Goal: Information Seeking & Learning: Check status

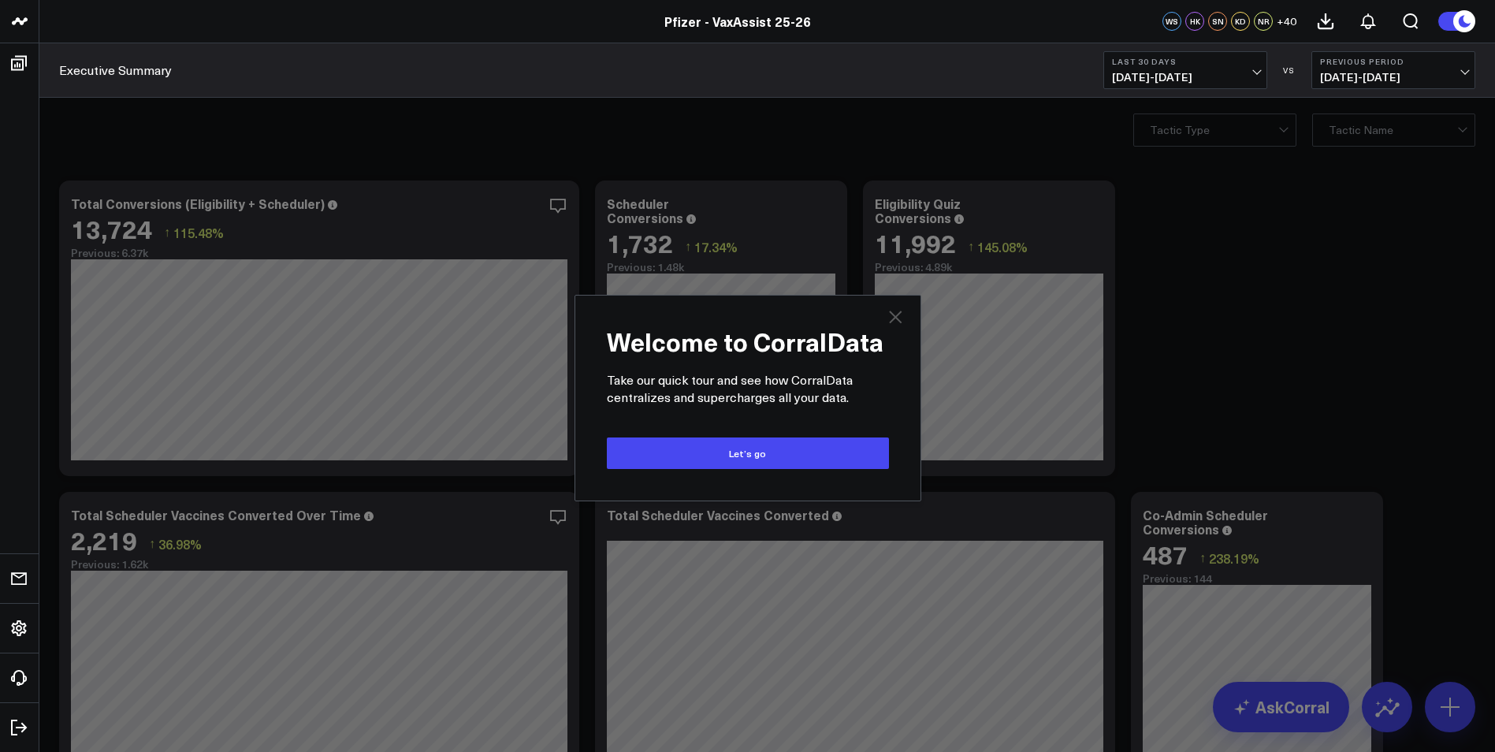
click at [893, 323] on icon at bounding box center [895, 316] width 19 height 19
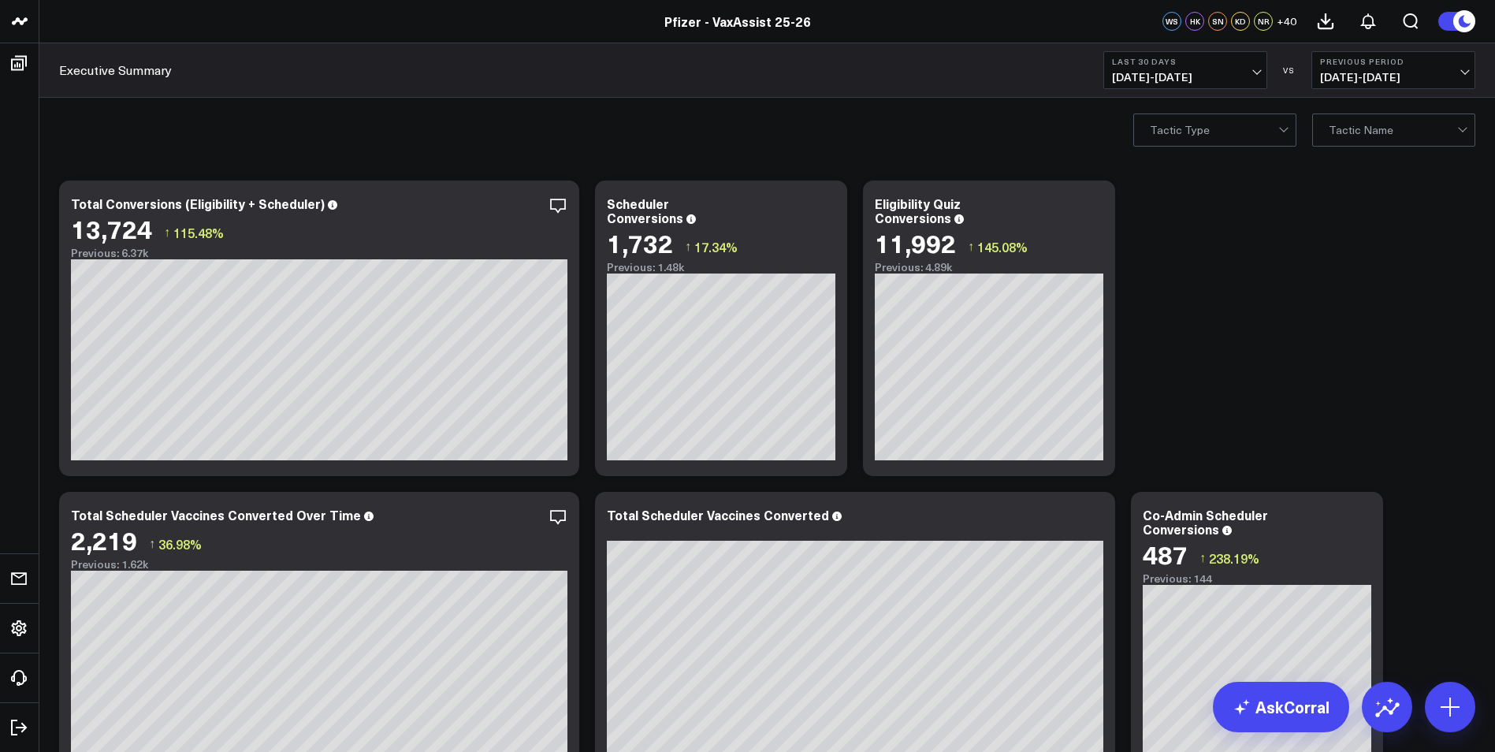
click at [1254, 72] on span "[DATE] - [DATE]" at bounding box center [1185, 77] width 147 height 13
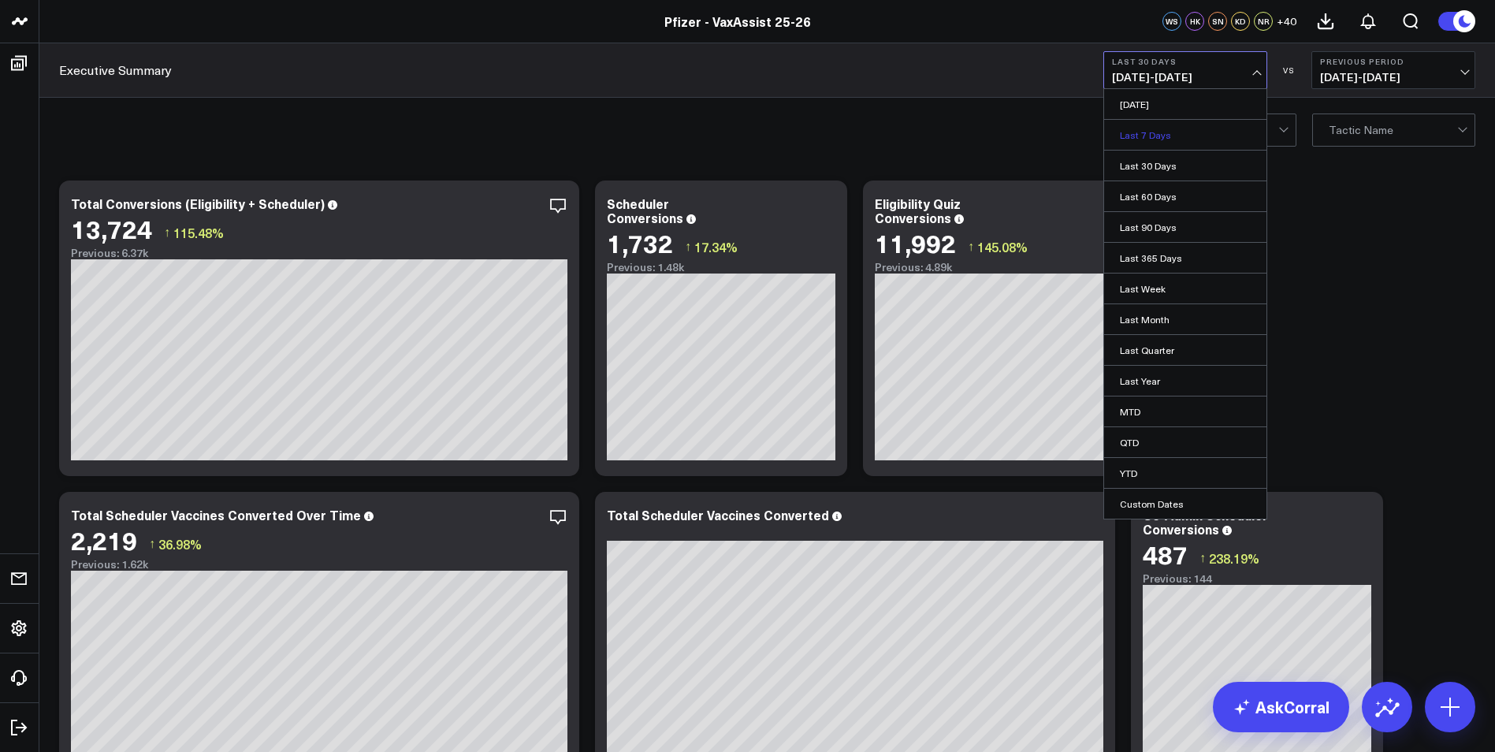
click at [1179, 131] on link "Last 7 Days" at bounding box center [1185, 135] width 162 height 30
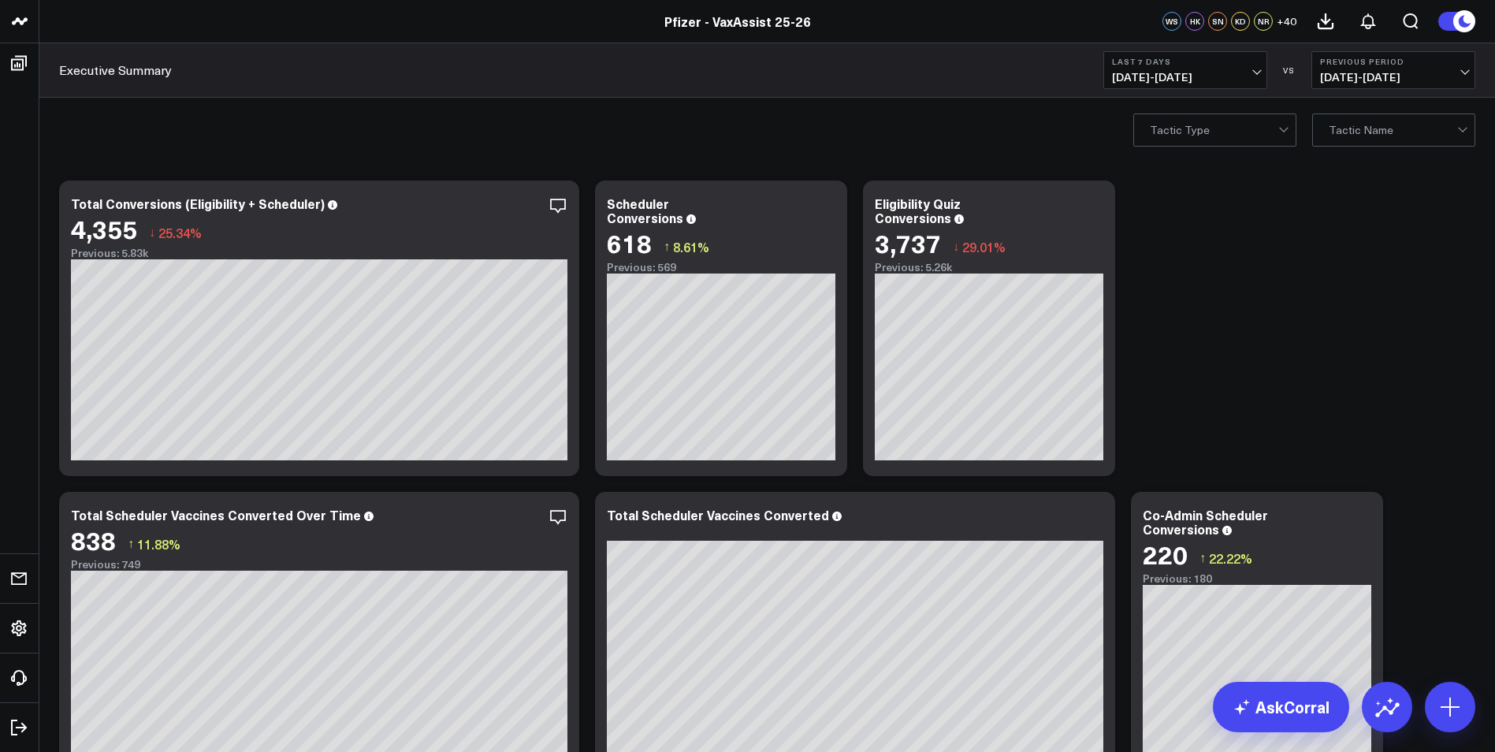
click at [1460, 73] on span "[DATE] - [DATE]" at bounding box center [1393, 77] width 147 height 13
click at [1359, 100] on link "Previous Period" at bounding box center [1393, 104] width 162 height 30
click at [1251, 72] on span "[DATE] - [DATE]" at bounding box center [1185, 77] width 147 height 13
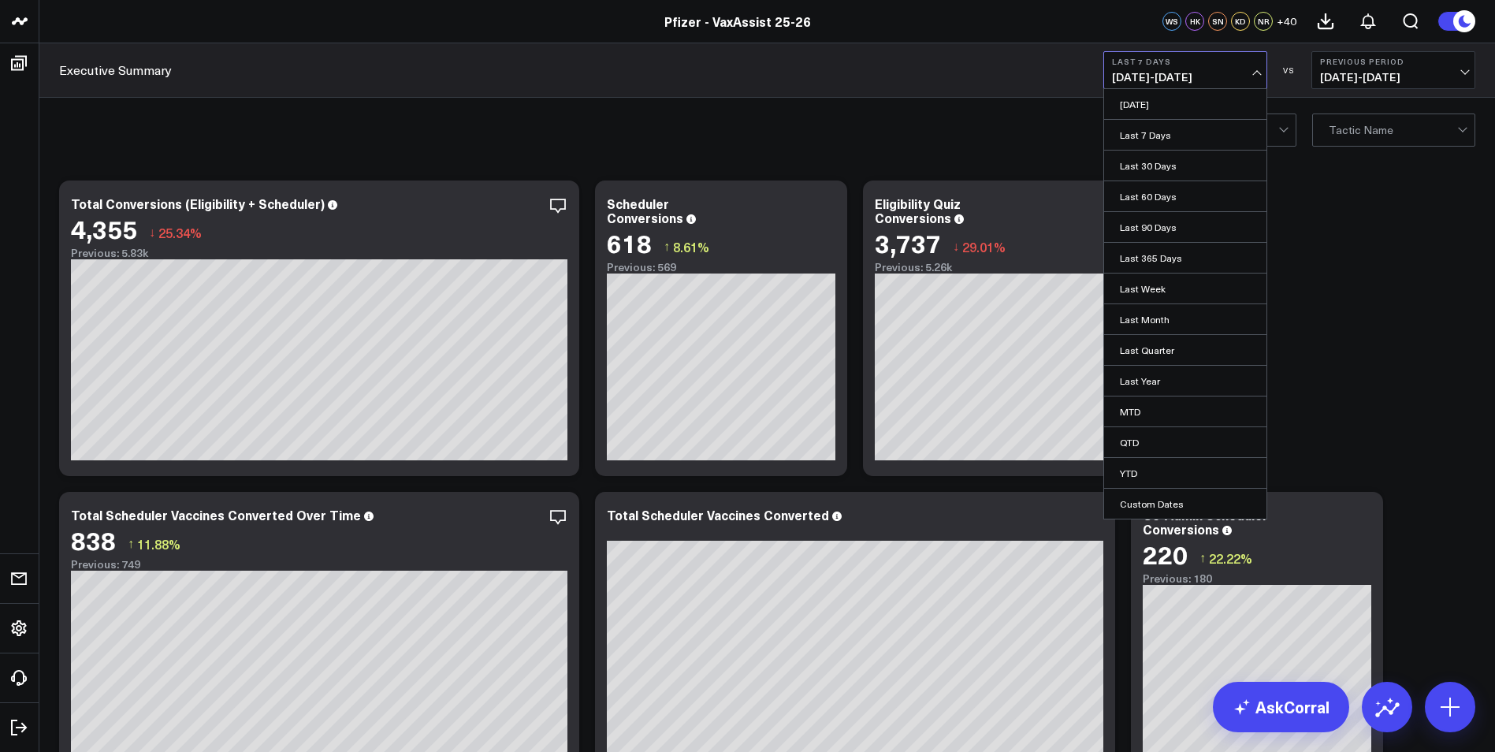
click at [1251, 72] on span "[DATE] - [DATE]" at bounding box center [1185, 77] width 147 height 13
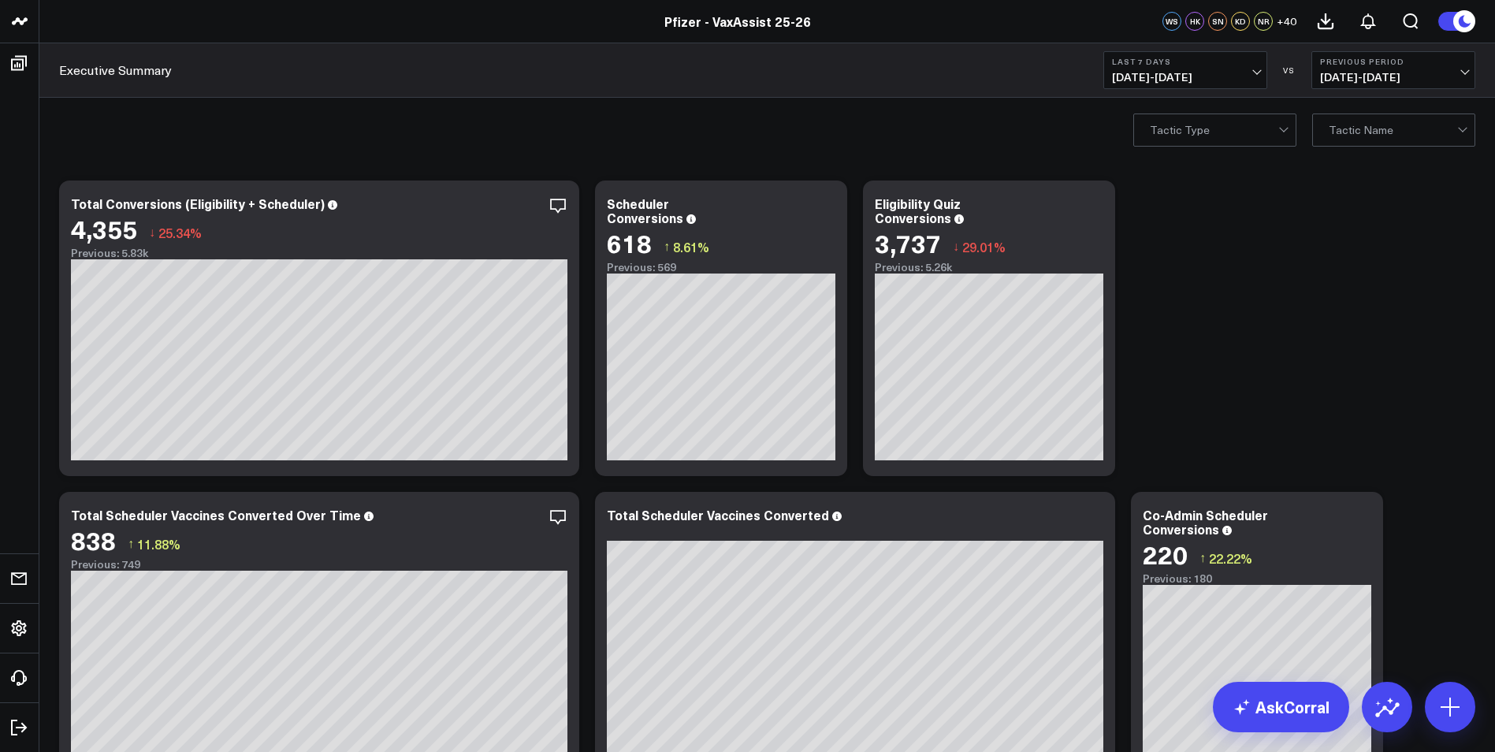
click at [1462, 76] on span "[DATE] - [DATE]" at bounding box center [1393, 77] width 147 height 13
click at [1255, 76] on span "[DATE] - [DATE]" at bounding box center [1185, 77] width 147 height 13
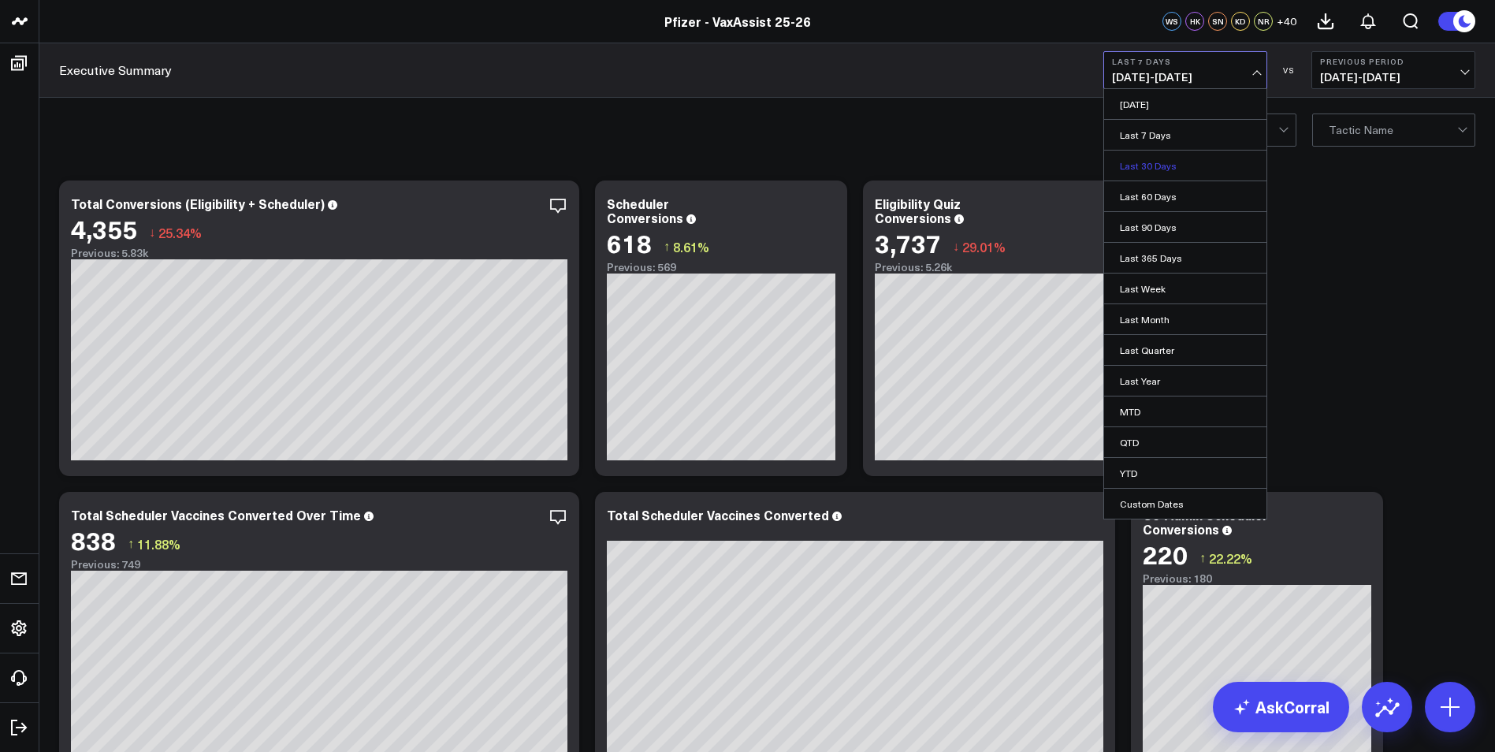
click at [1179, 163] on link "Last 30 Days" at bounding box center [1185, 166] width 162 height 30
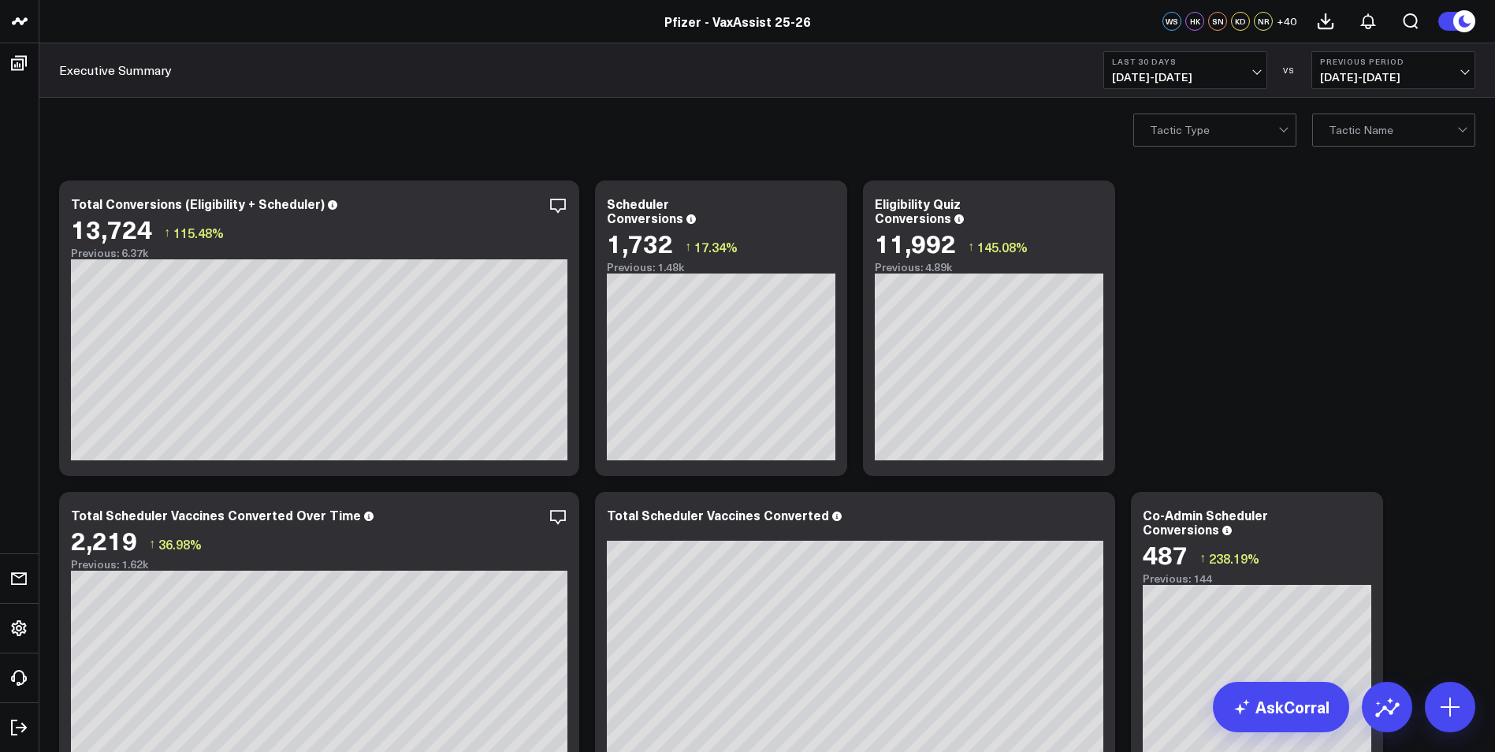
click at [1258, 73] on button "Last 30 Days [DATE] - [DATE]" at bounding box center [1185, 70] width 164 height 38
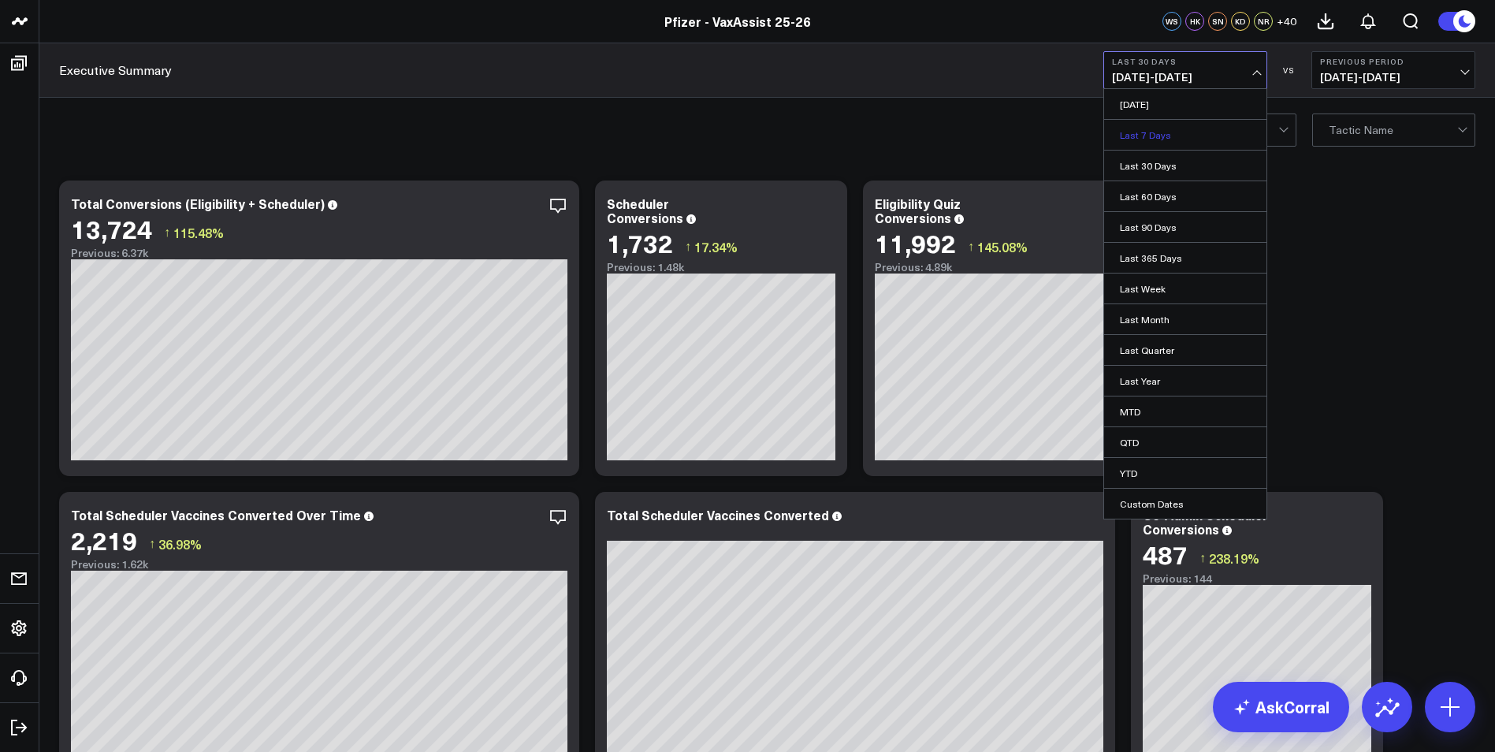
click at [1214, 131] on link "Last 7 Days" at bounding box center [1185, 135] width 162 height 30
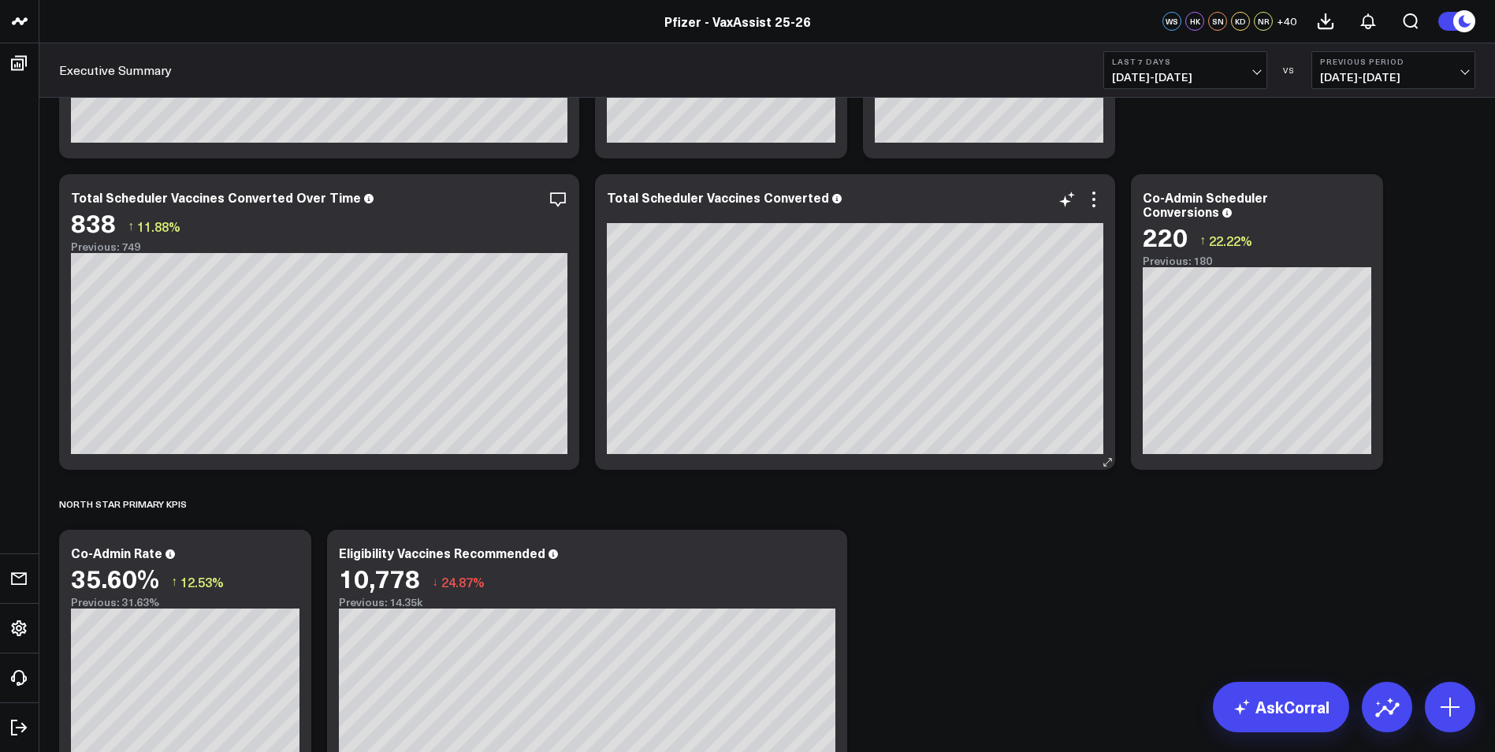
scroll to position [315, 0]
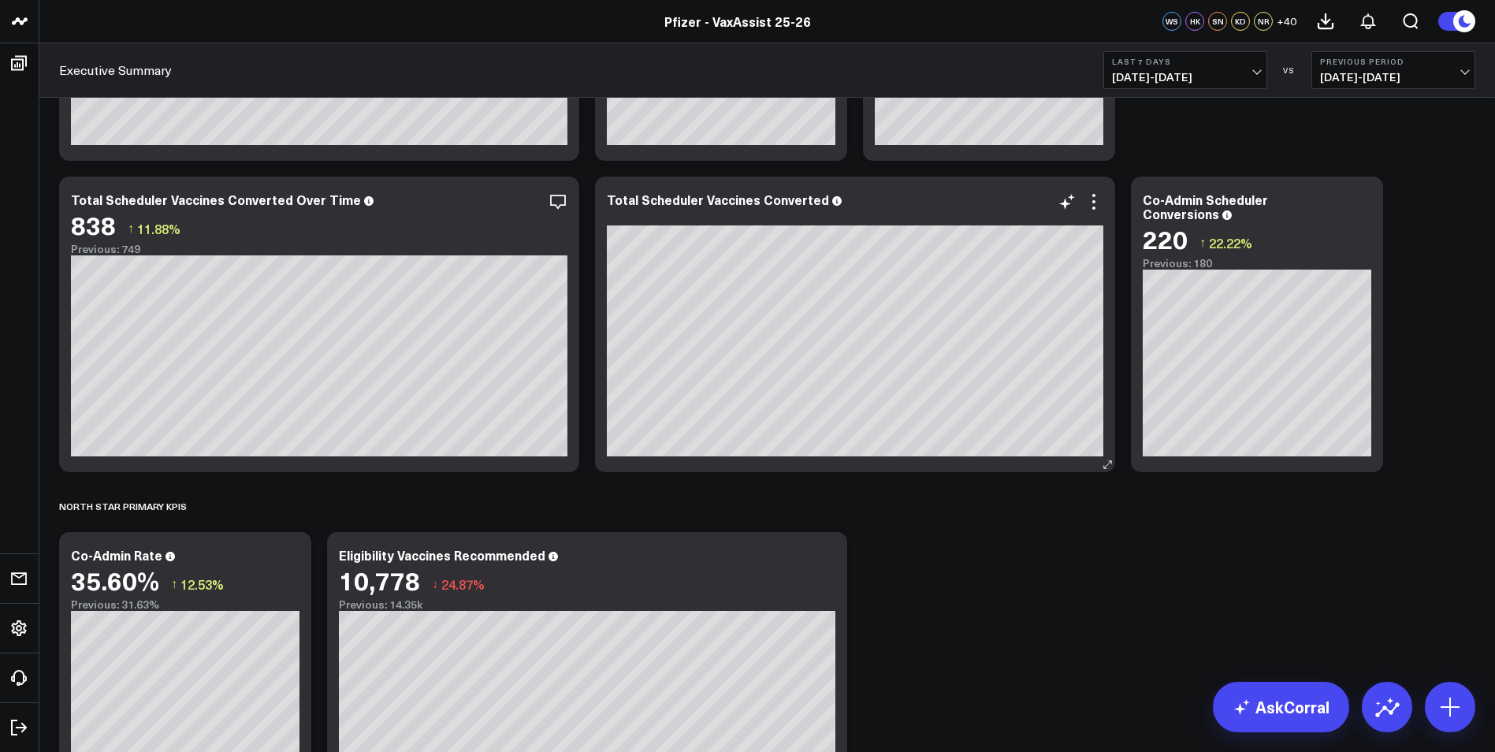
click at [830, 212] on div at bounding box center [855, 215] width 496 height 11
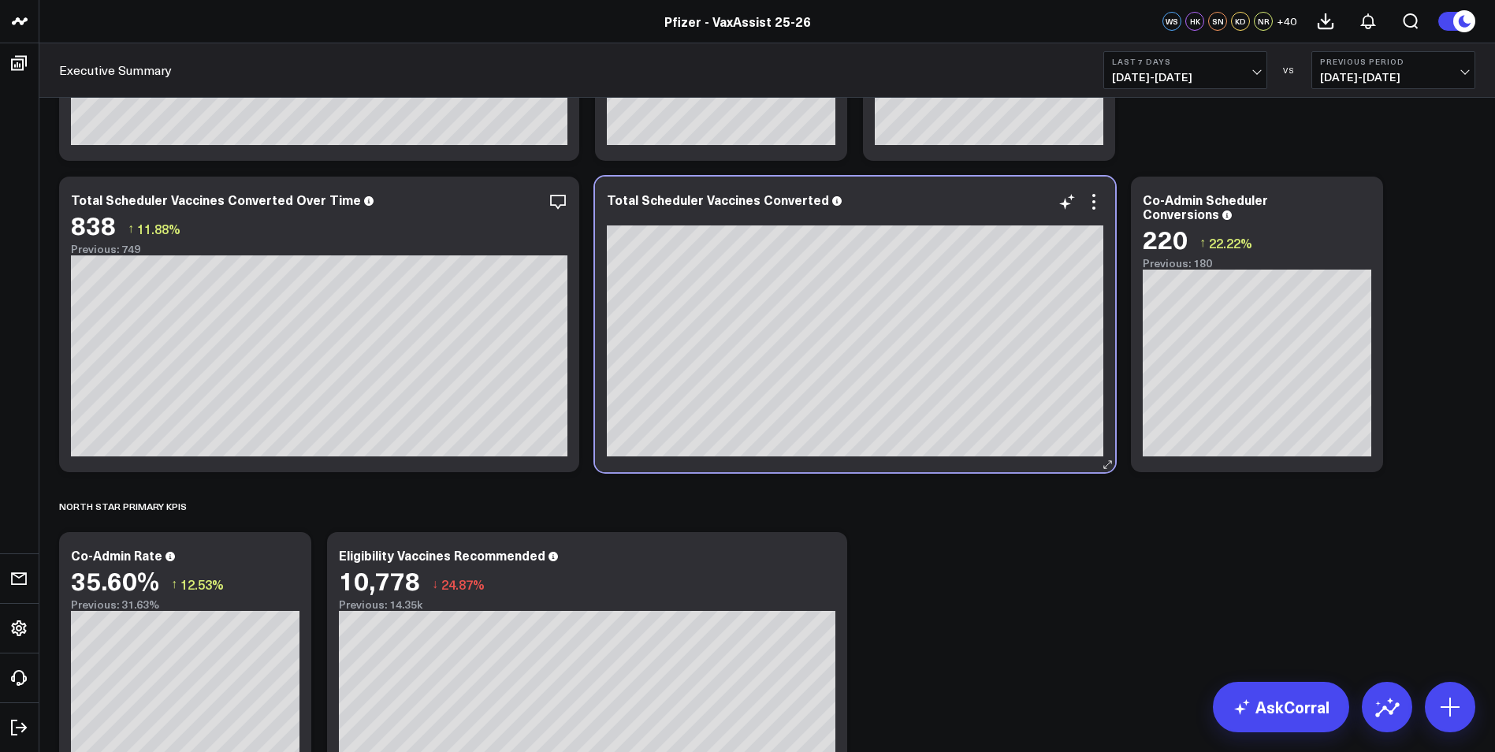
click at [831, 210] on div "Total Scheduler Vaccines Converted" at bounding box center [855, 208] width 496 height 33
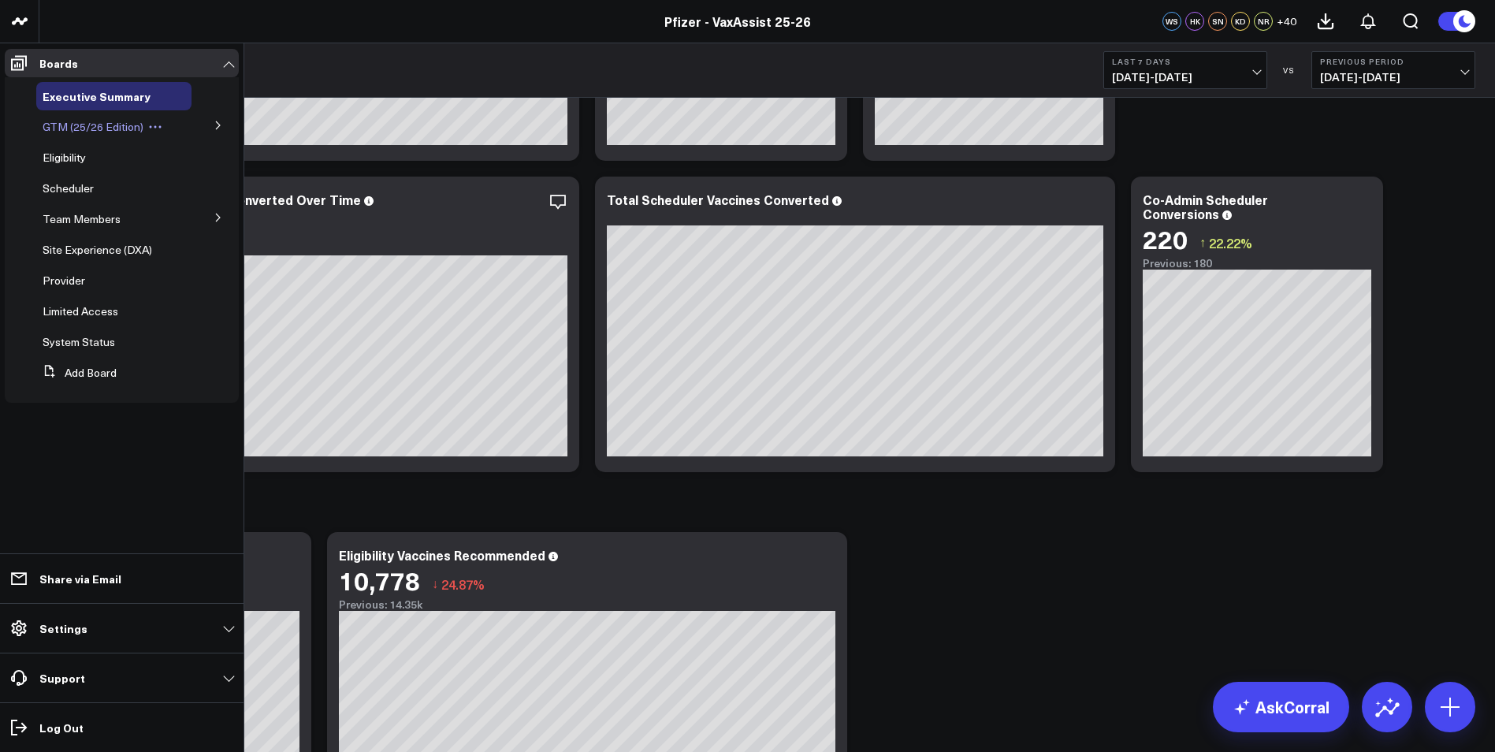
click at [80, 125] on span "GTM (25/26 Edition)" at bounding box center [93, 126] width 101 height 15
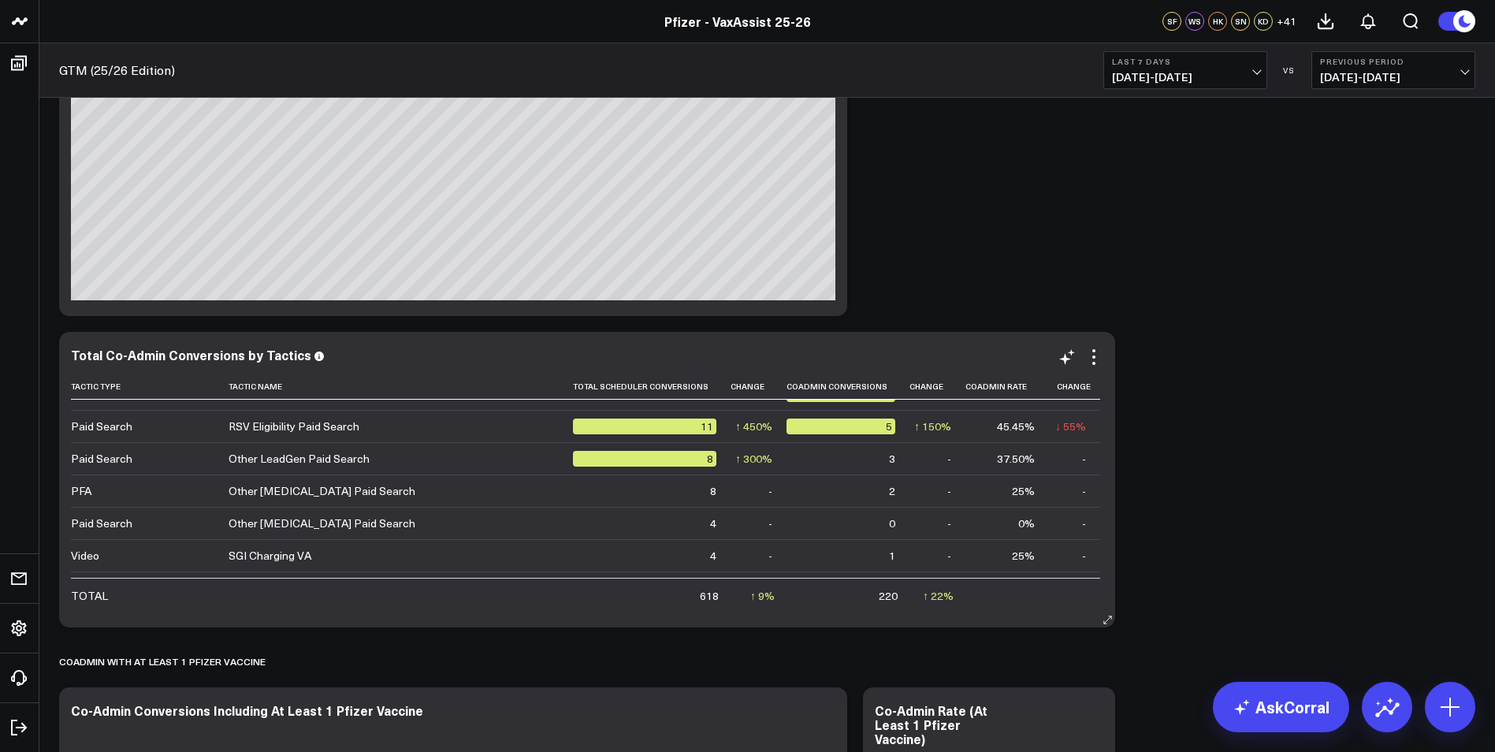
scroll to position [394, 0]
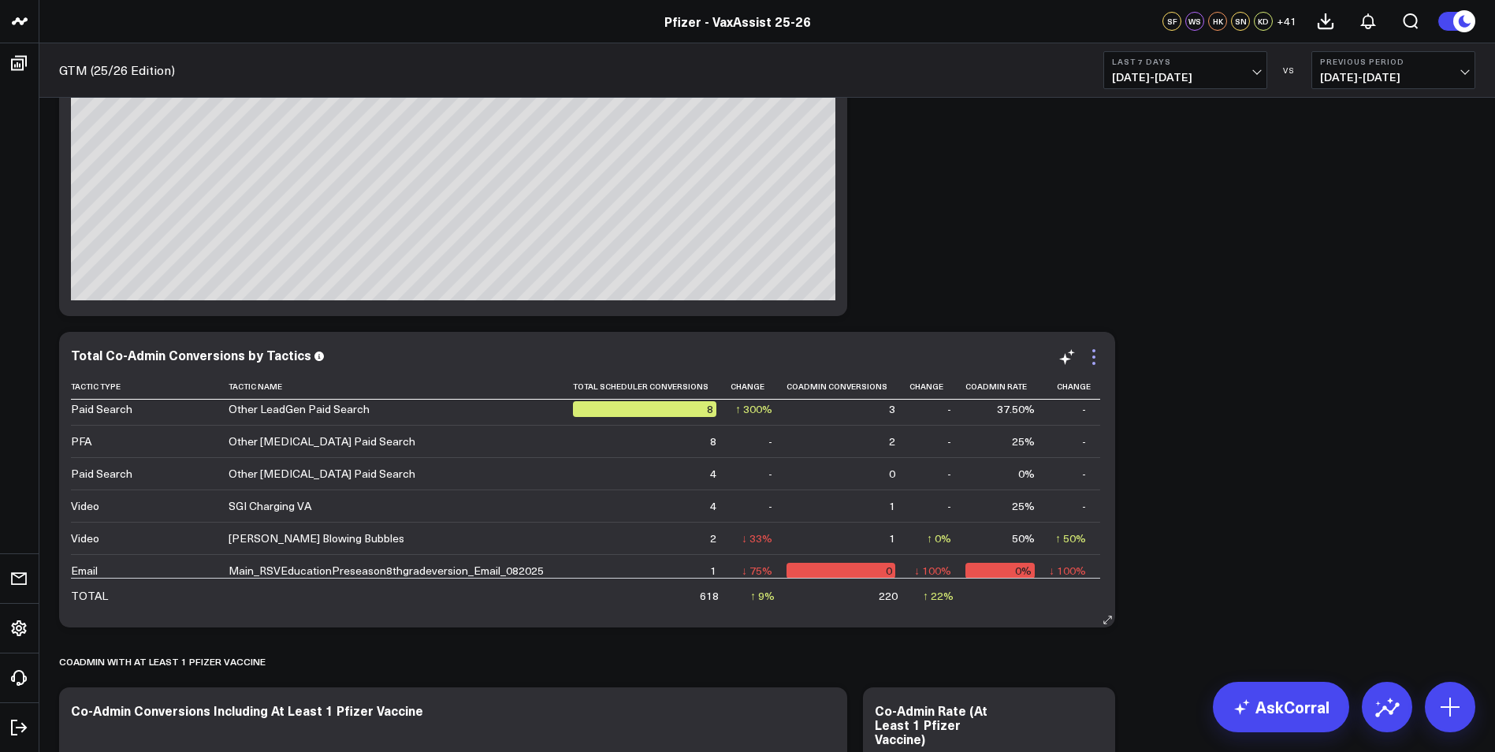
click at [1097, 363] on icon at bounding box center [1093, 357] width 19 height 19
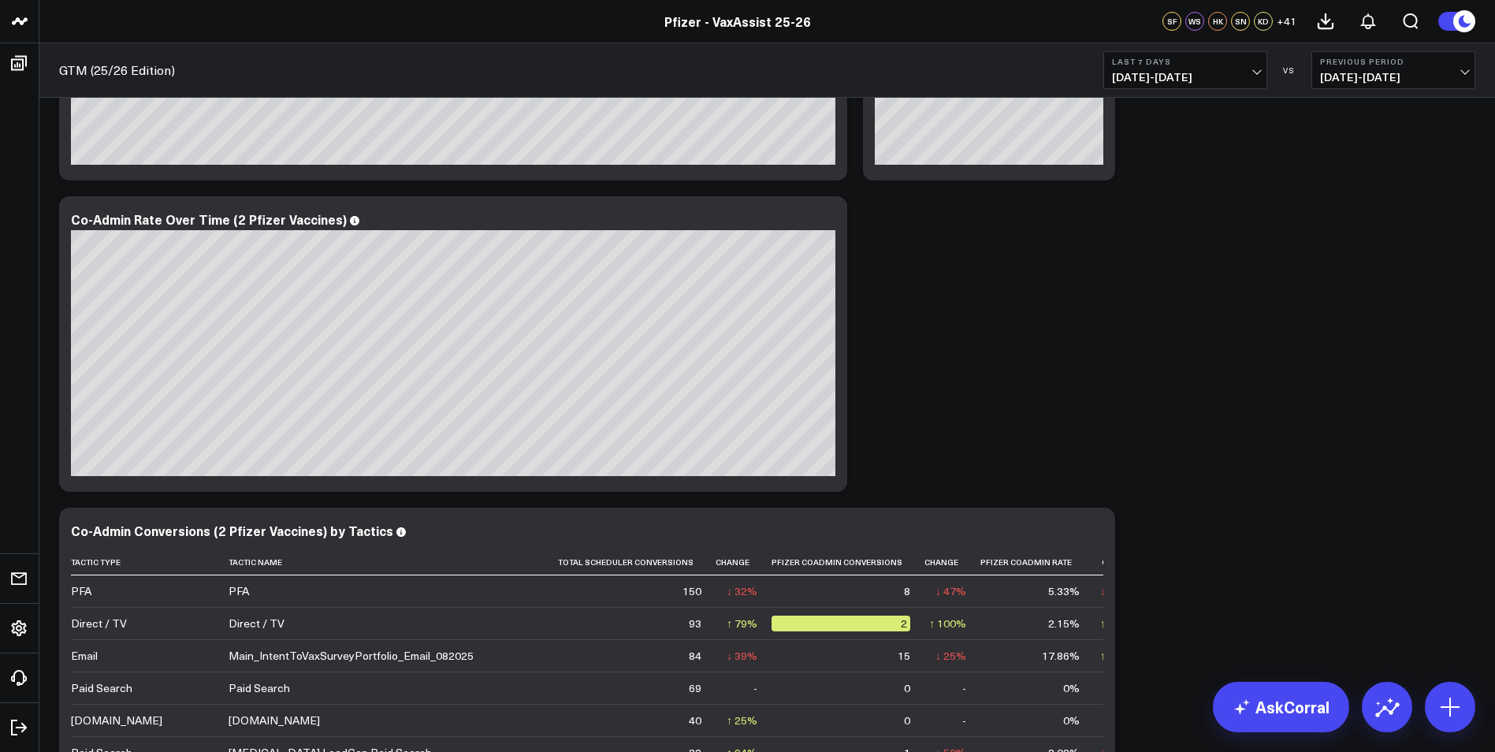
scroll to position [3195, 0]
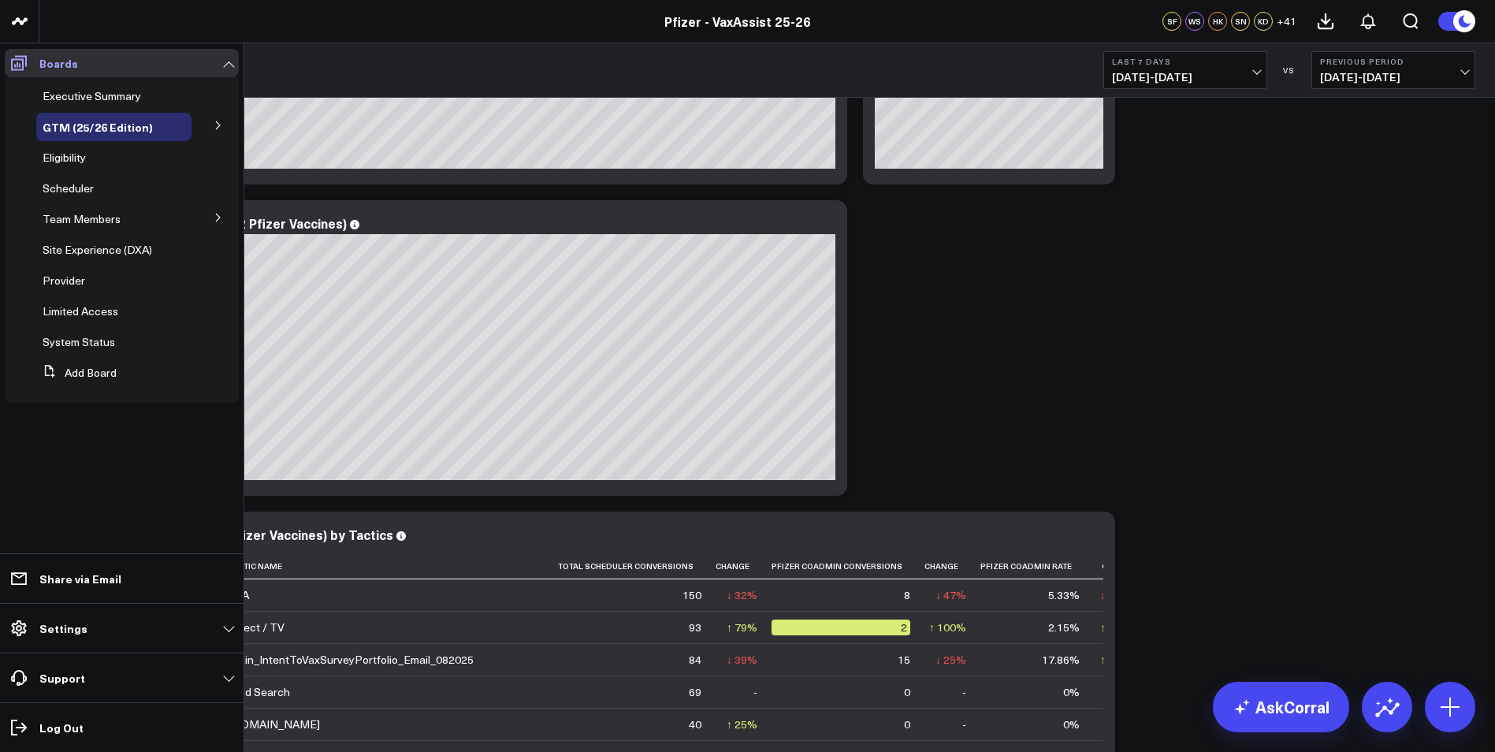
click at [20, 65] on icon at bounding box center [19, 63] width 16 height 15
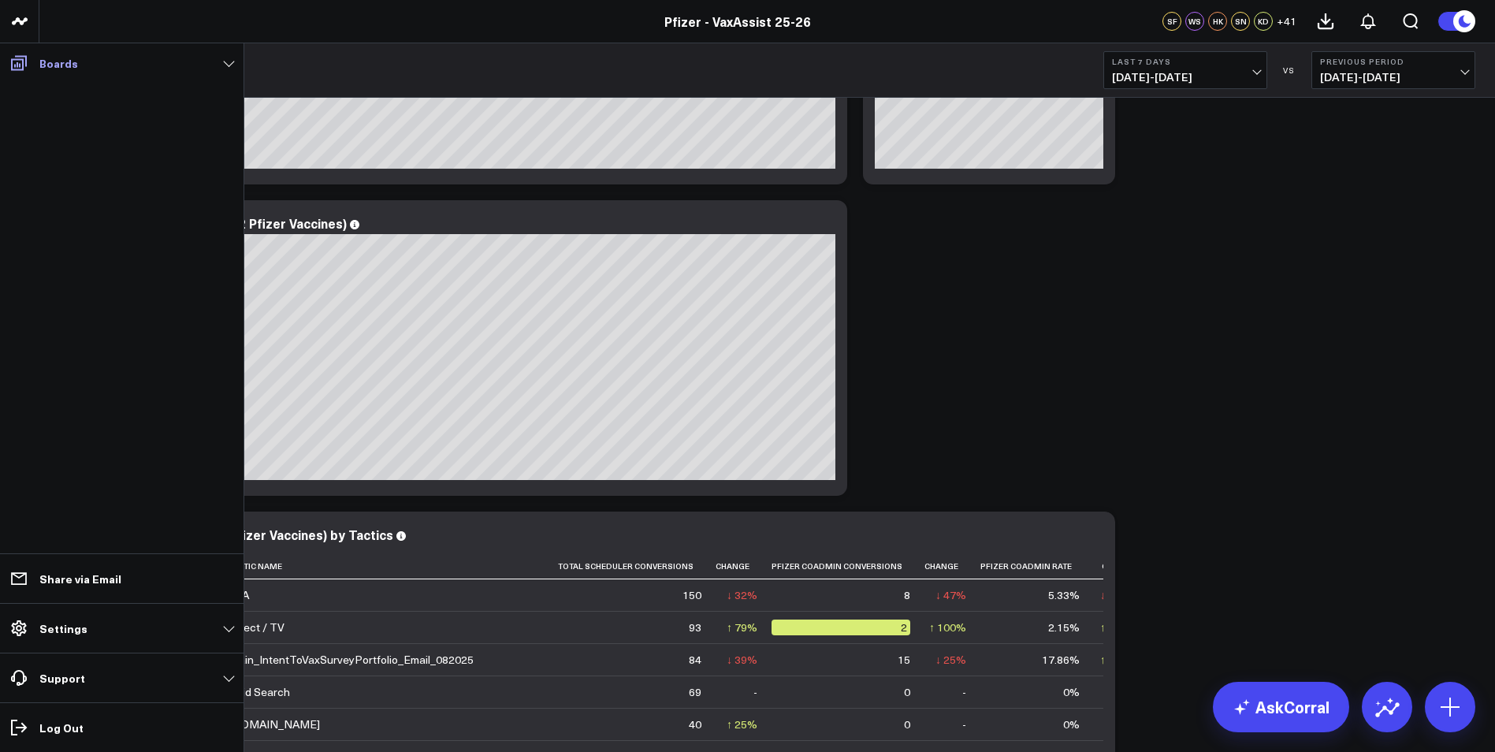
click at [229, 69] on link "Boards" at bounding box center [122, 63] width 234 height 28
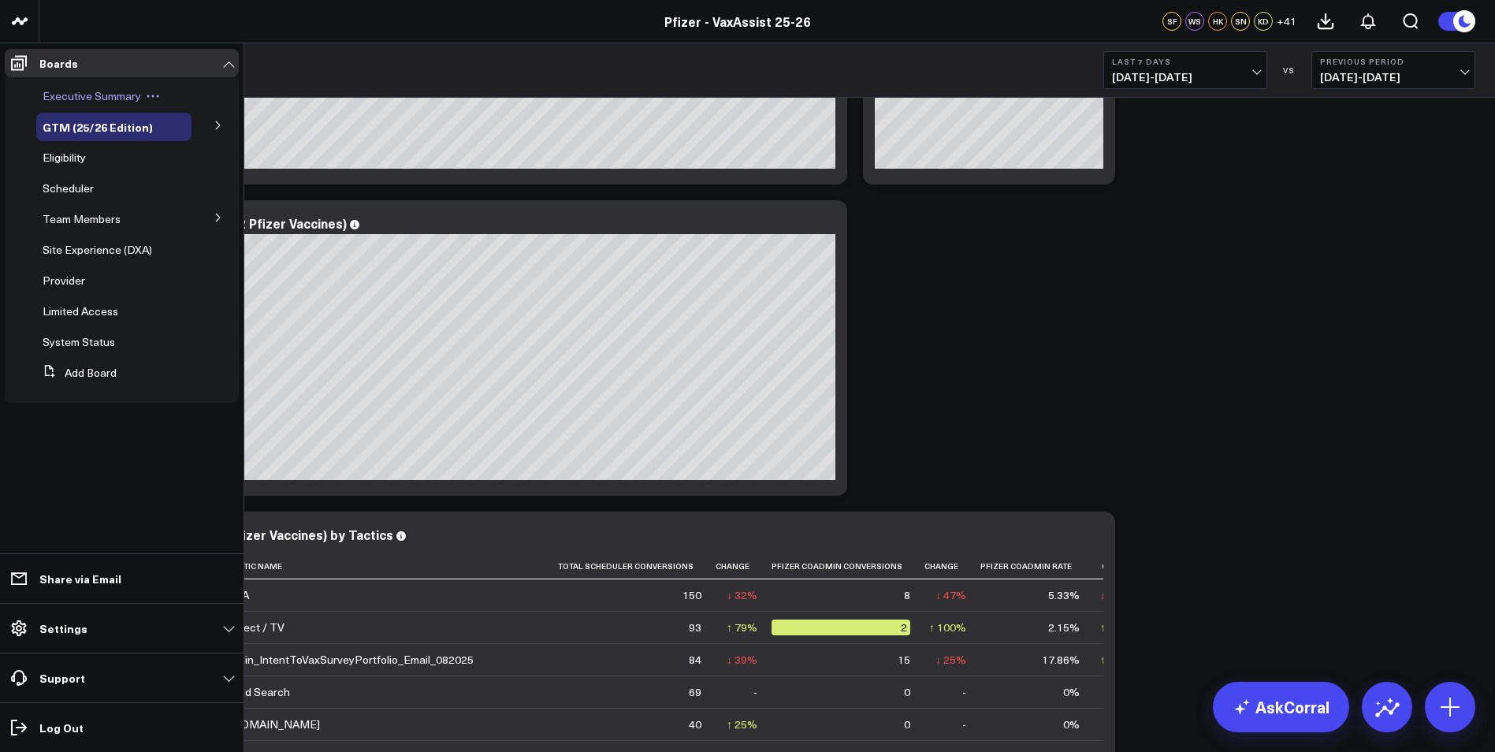
click at [72, 98] on span "Executive Summary" at bounding box center [92, 95] width 99 height 15
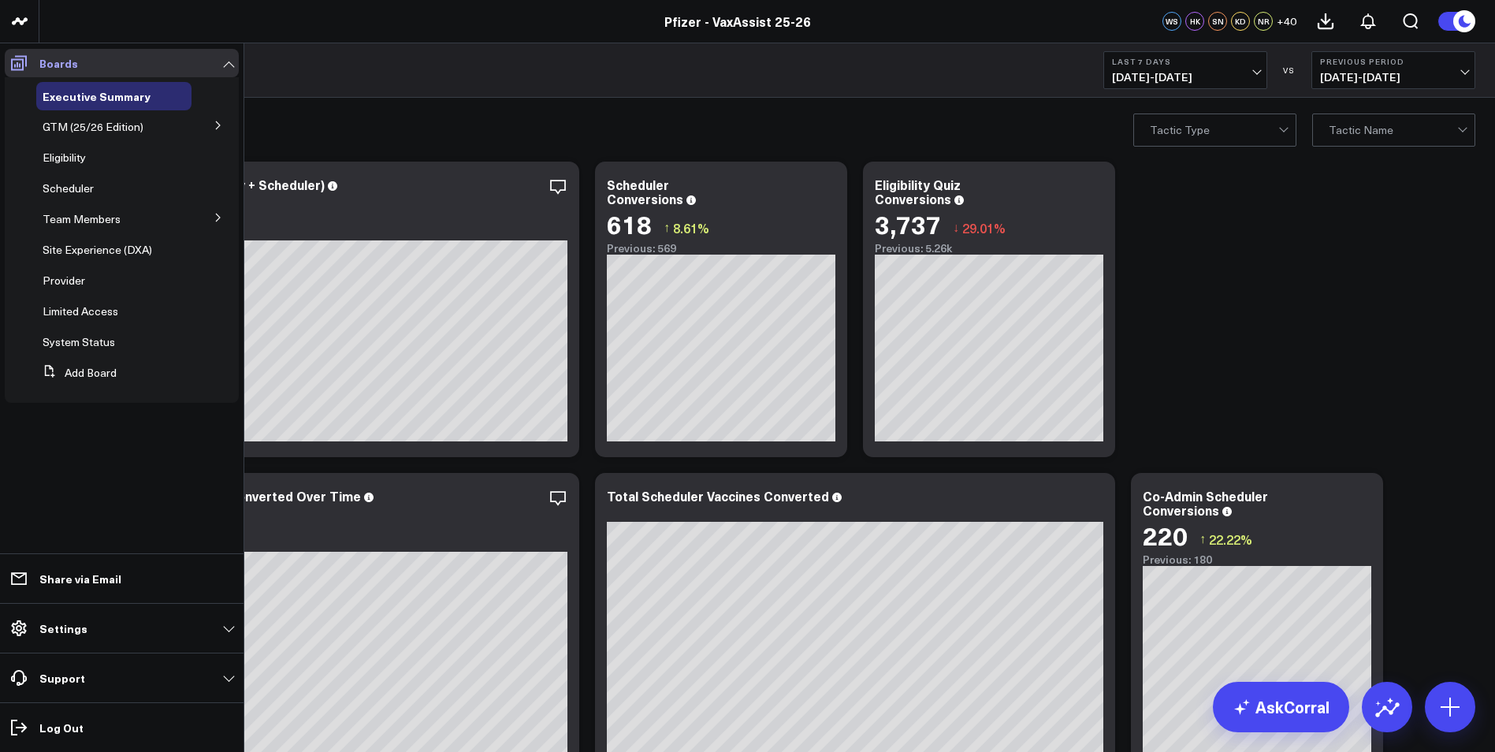
click at [23, 61] on icon at bounding box center [19, 63] width 16 height 15
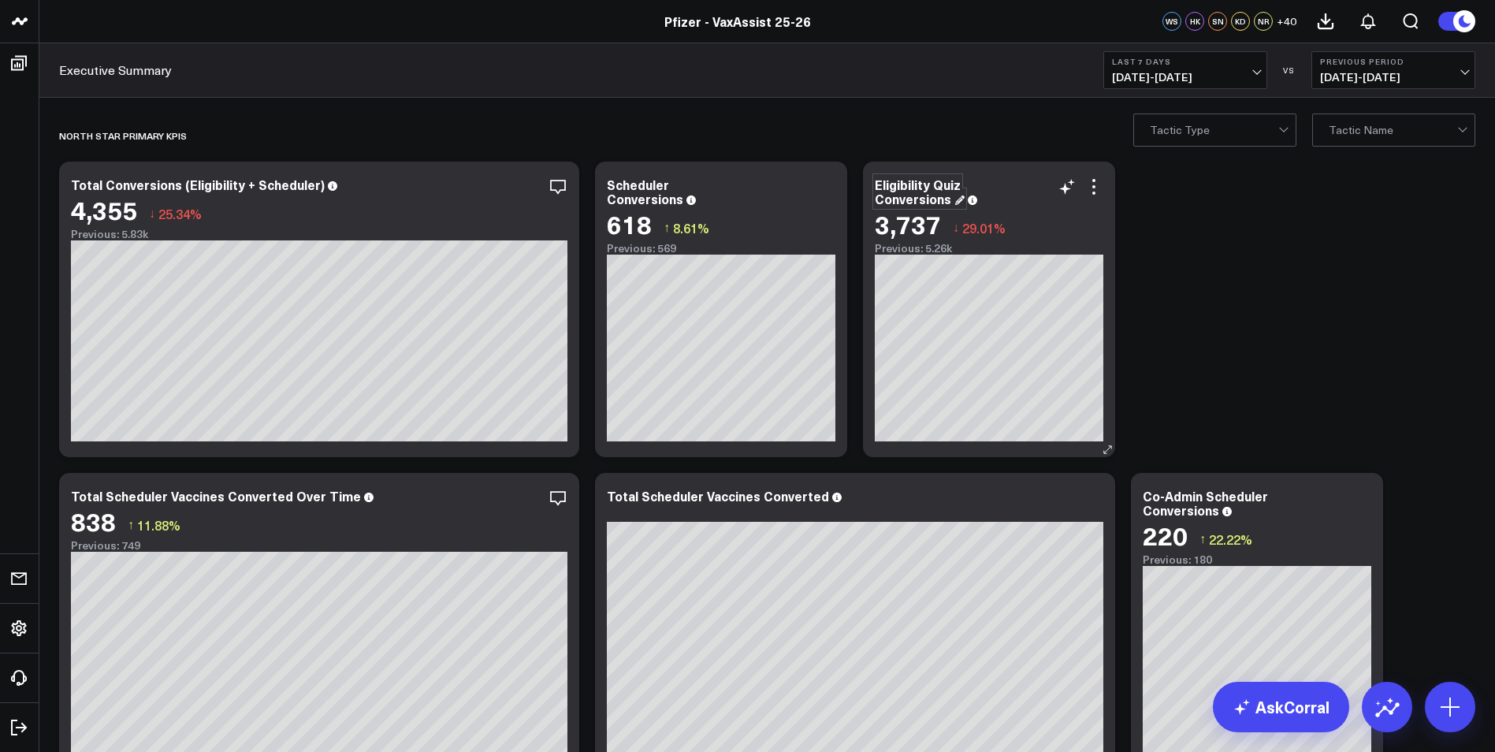
click at [944, 199] on div "Eligibility Quiz Conversions" at bounding box center [920, 192] width 90 height 32
